Goal: Task Accomplishment & Management: Manage account settings

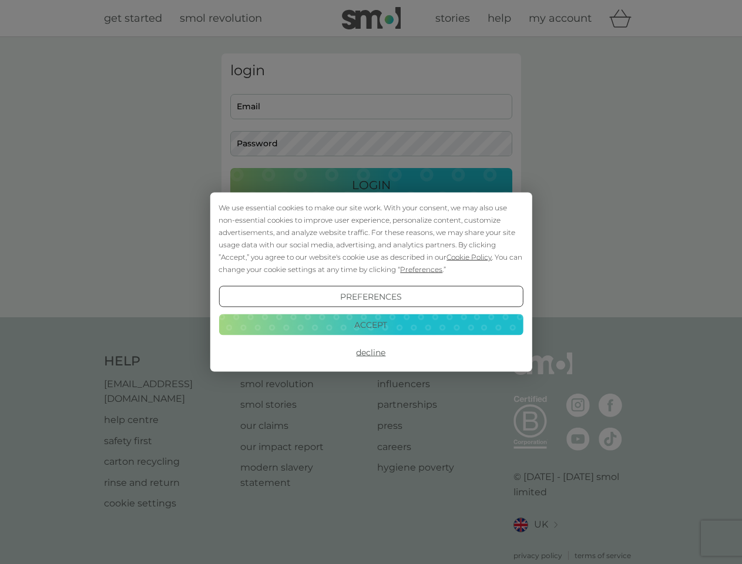
click at [469, 257] on span "Cookie Policy" at bounding box center [469, 257] width 45 height 9
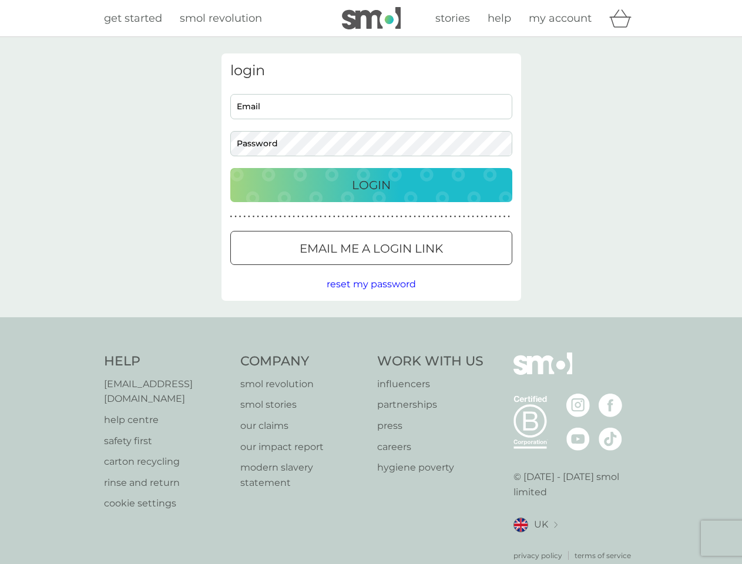
click at [420, 269] on div "login Email Password Login ● ● ● ● ● ● ● ● ● ● ● ● ● ● ● ● ● ● ● ● ● ● ● ● ● ● …" at bounding box center [371, 176] width 300 height 247
click at [371, 297] on div "login Email Password Login ● ● ● ● ● ● ● ● ● ● ● ● ● ● ● ● ● ● ● ● ● ● ● ● ● ● …" at bounding box center [371, 176] width 300 height 247
click at [371, 353] on div "Help [EMAIL_ADDRESS][DOMAIN_NAME] help centre safety first carton recycling rin…" at bounding box center [371, 457] width 535 height 209
click at [371, 324] on div "Help [EMAIL_ADDRESS][DOMAIN_NAME] help centre safety first carton recycling rin…" at bounding box center [371, 456] width 742 height 279
